Goal: Transaction & Acquisition: Download file/media

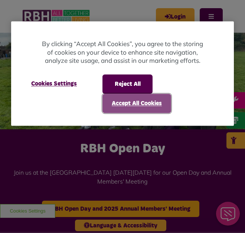
click at [159, 101] on button "Accept All Cookies" at bounding box center [136, 103] width 69 height 19
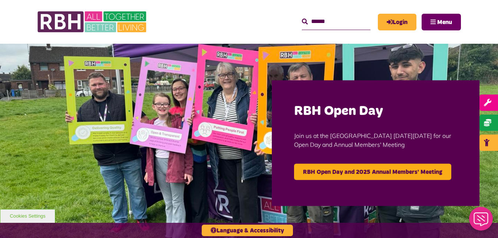
click at [245, 19] on span "Menu" at bounding box center [445, 22] width 15 height 6
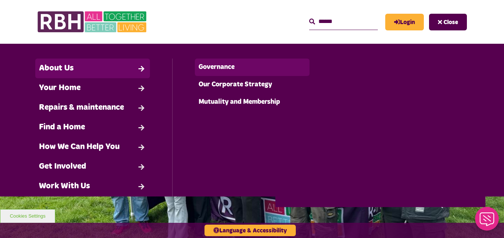
click at [199, 69] on link "Governance" at bounding box center [252, 67] width 114 height 17
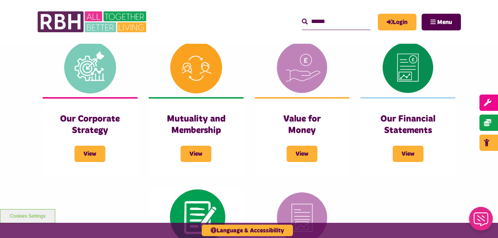
scroll to position [304, 0]
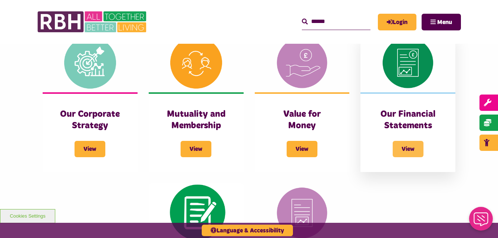
click at [405, 144] on span "View" at bounding box center [408, 149] width 31 height 16
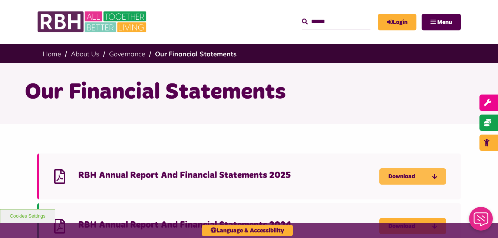
click at [402, 181] on link "Download" at bounding box center [413, 176] width 67 height 16
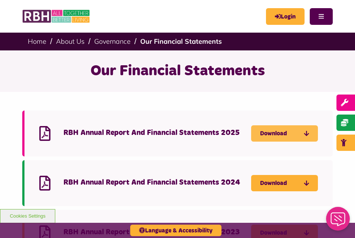
click at [285, 139] on link "Download" at bounding box center [284, 133] width 67 height 16
